Goal: Task Accomplishment & Management: Use online tool/utility

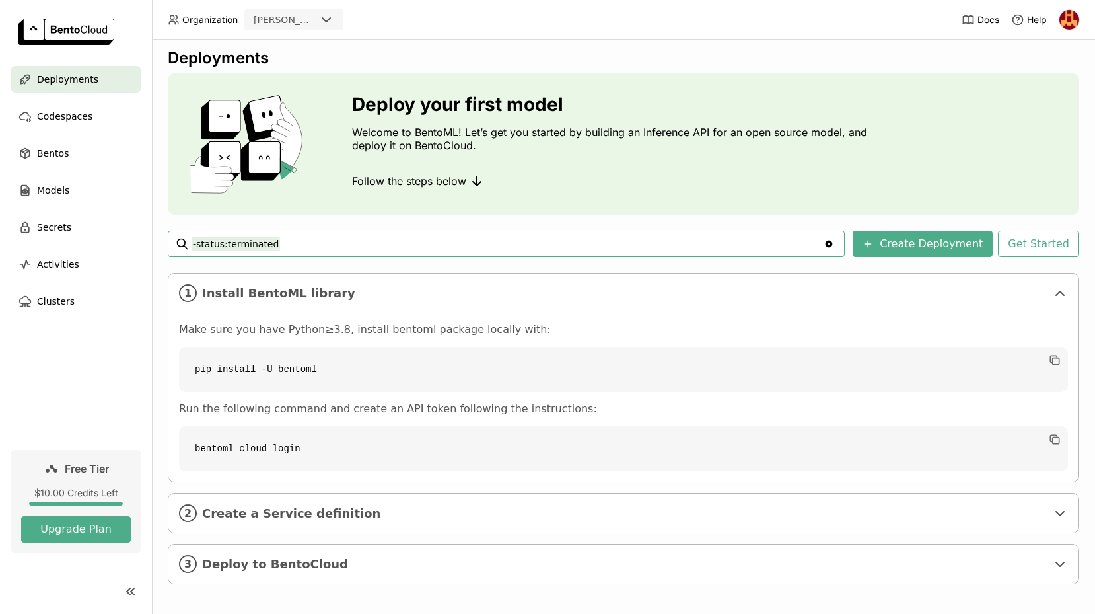
scroll to position [13, 0]
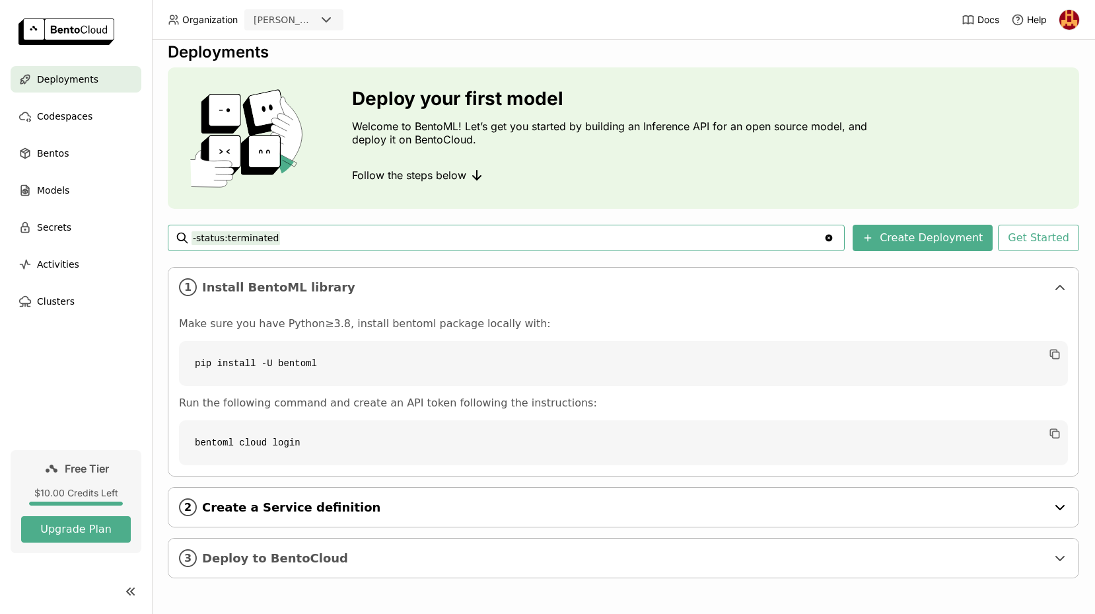
click at [398, 508] on span "Create a Service definition" at bounding box center [624, 507] width 845 height 15
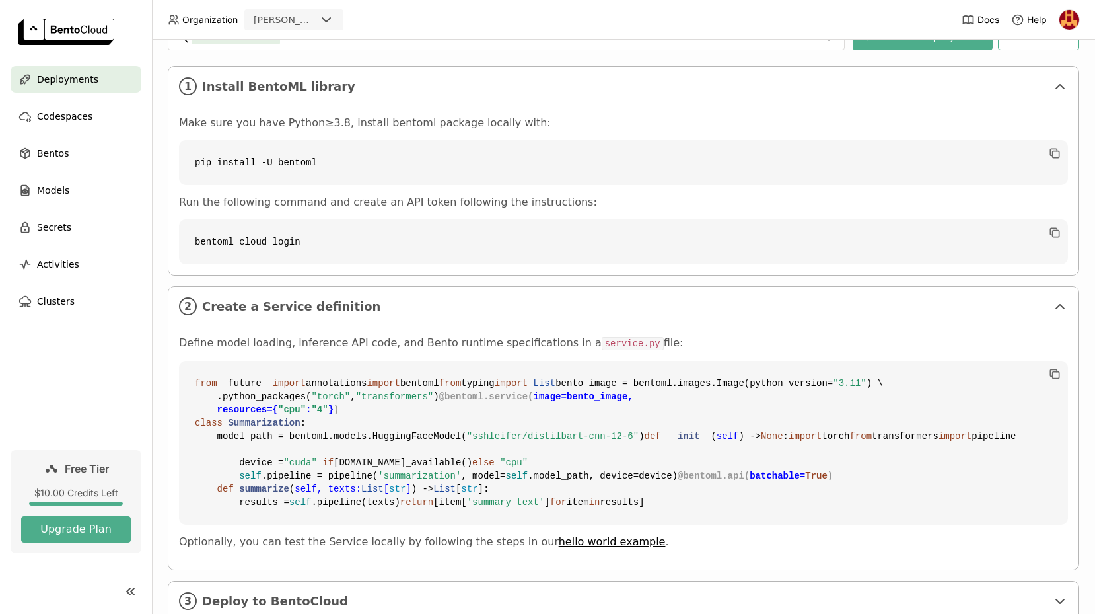
scroll to position [178, 0]
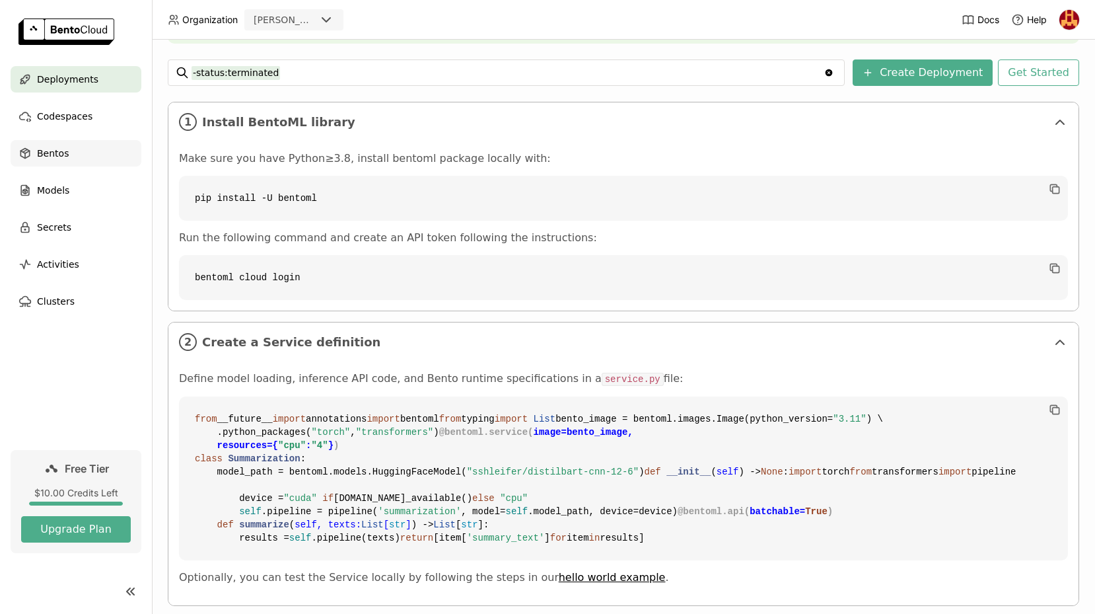
click at [38, 158] on span "Bentos" at bounding box center [53, 153] width 32 height 16
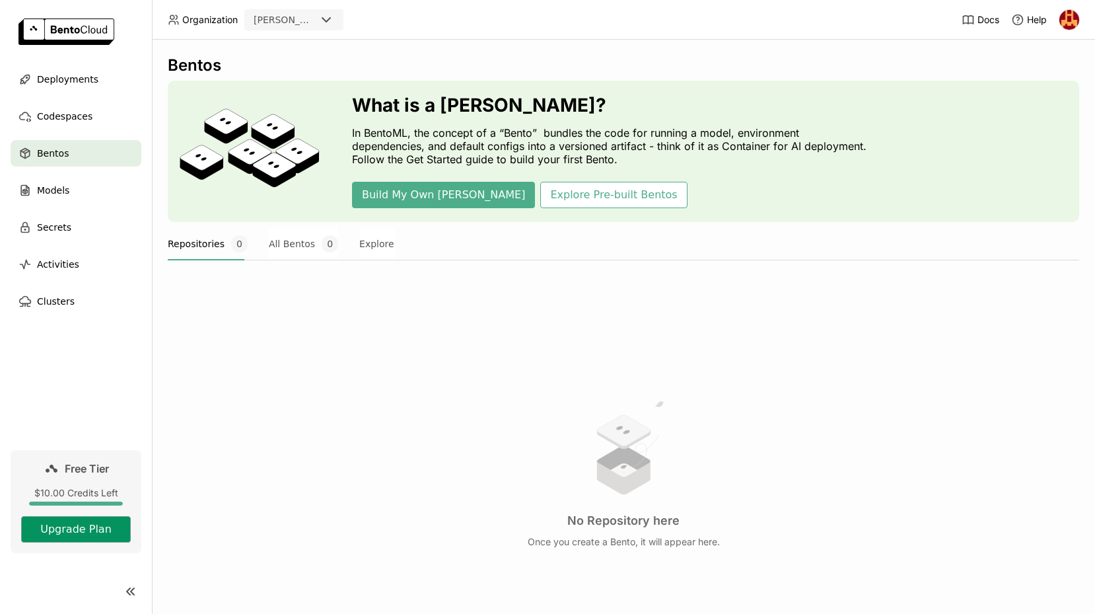
click at [34, 524] on button "Upgrade Plan" at bounding box center [76, 529] width 110 height 26
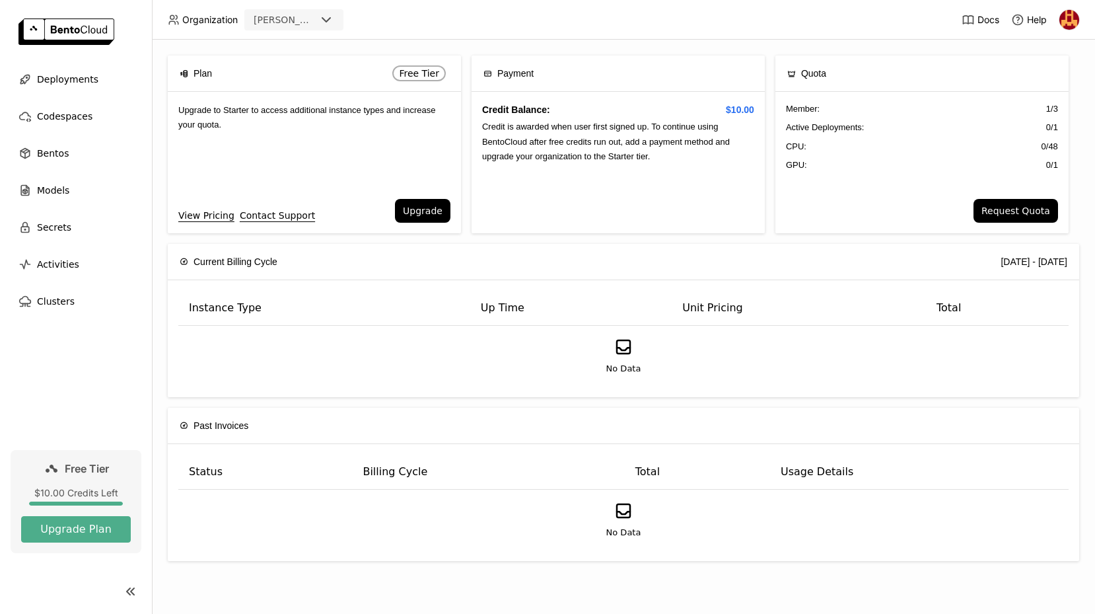
click at [1064, 15] on img at bounding box center [1070, 20] width 20 height 20
click at [859, 17] on header "Organization [PERSON_NAME] Help" at bounding box center [547, 20] width 1095 height 40
click at [57, 184] on span "Models" at bounding box center [53, 190] width 32 height 16
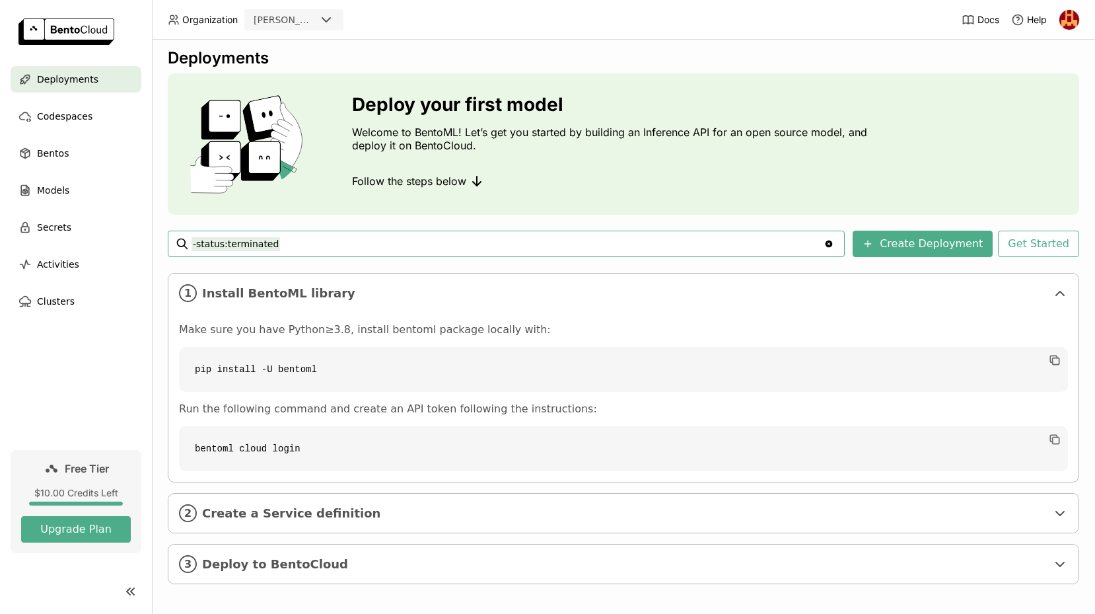
scroll to position [13, 0]
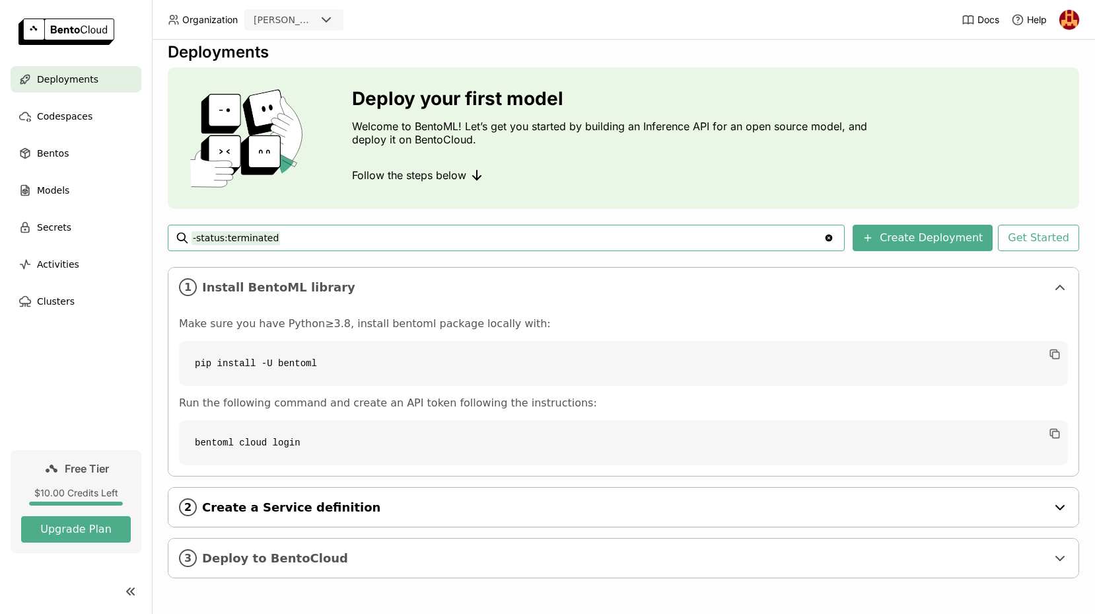
click at [275, 507] on span "Create a Service definition" at bounding box center [624, 507] width 845 height 15
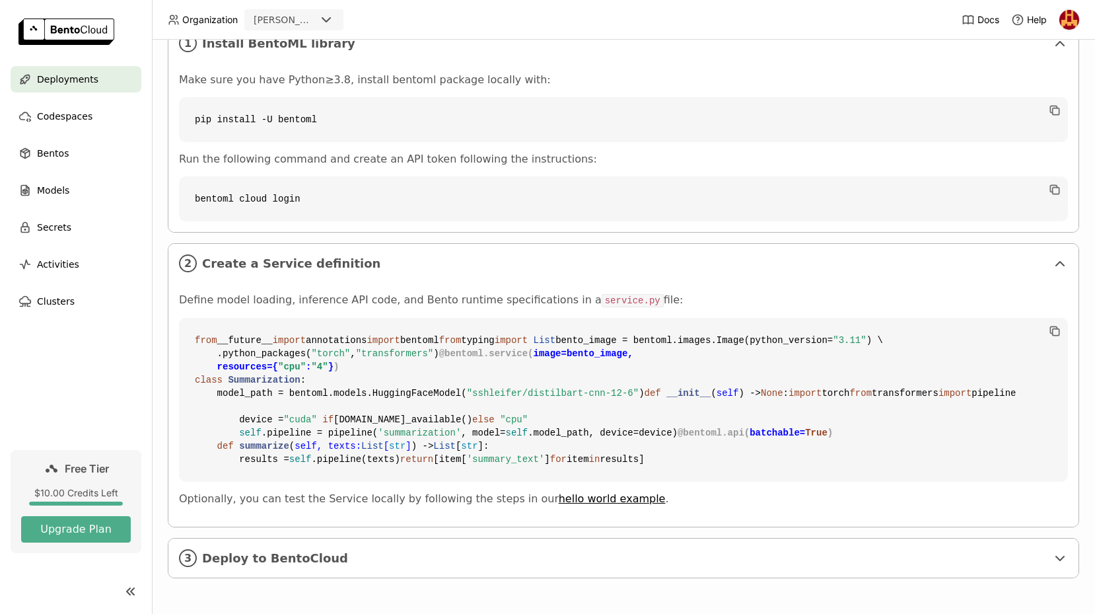
scroll to position [495, 0]
click at [285, 556] on span "Deploy to BentoCloud" at bounding box center [624, 558] width 845 height 15
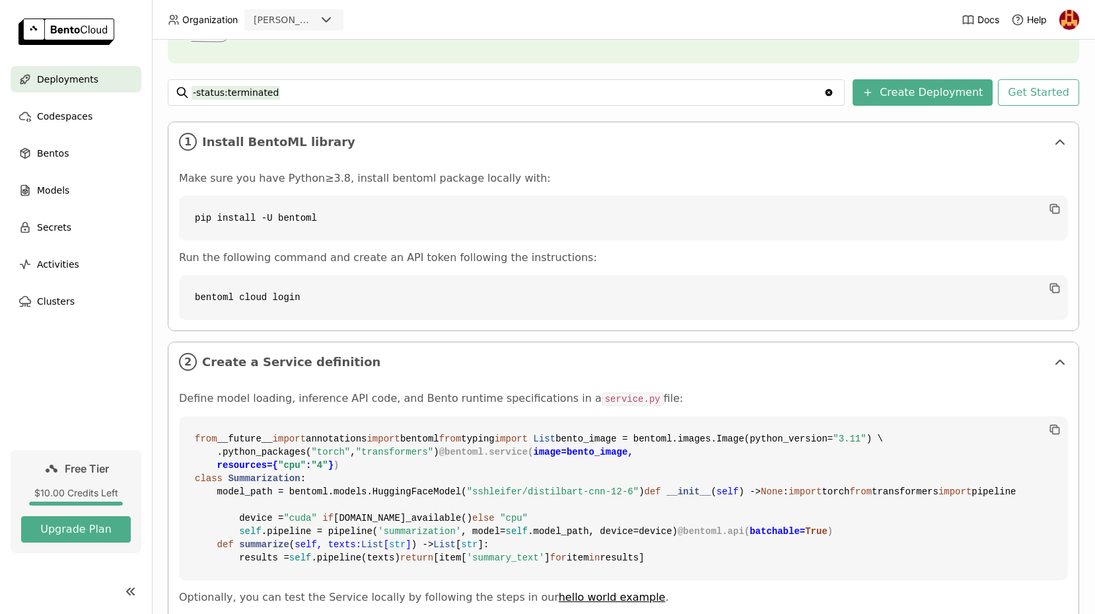
scroll to position [0, 0]
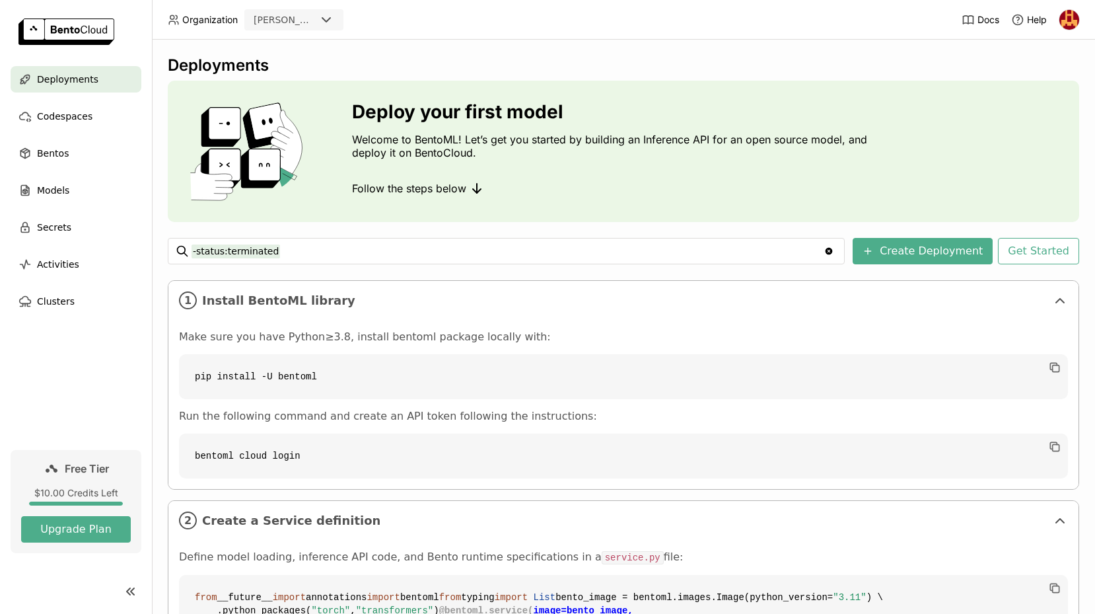
click at [1070, 24] on img at bounding box center [1070, 20] width 20 height 20
click at [1052, 123] on span "Logout" at bounding box center [1040, 125] width 28 height 12
